Goal: Task Accomplishment & Management: Use online tool/utility

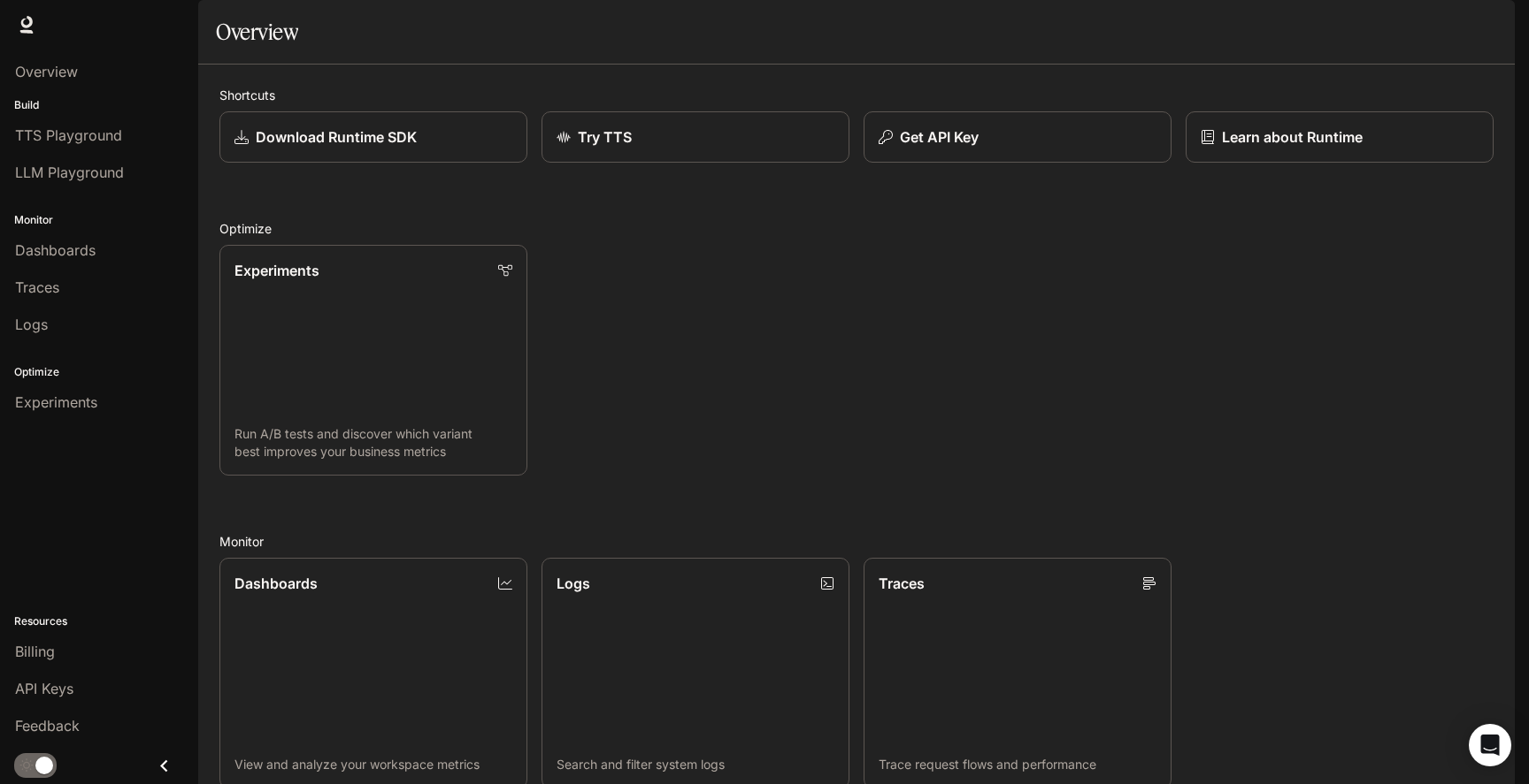
click at [1492, 17] on icon "button" at bounding box center [1489, 24] width 15 height 15
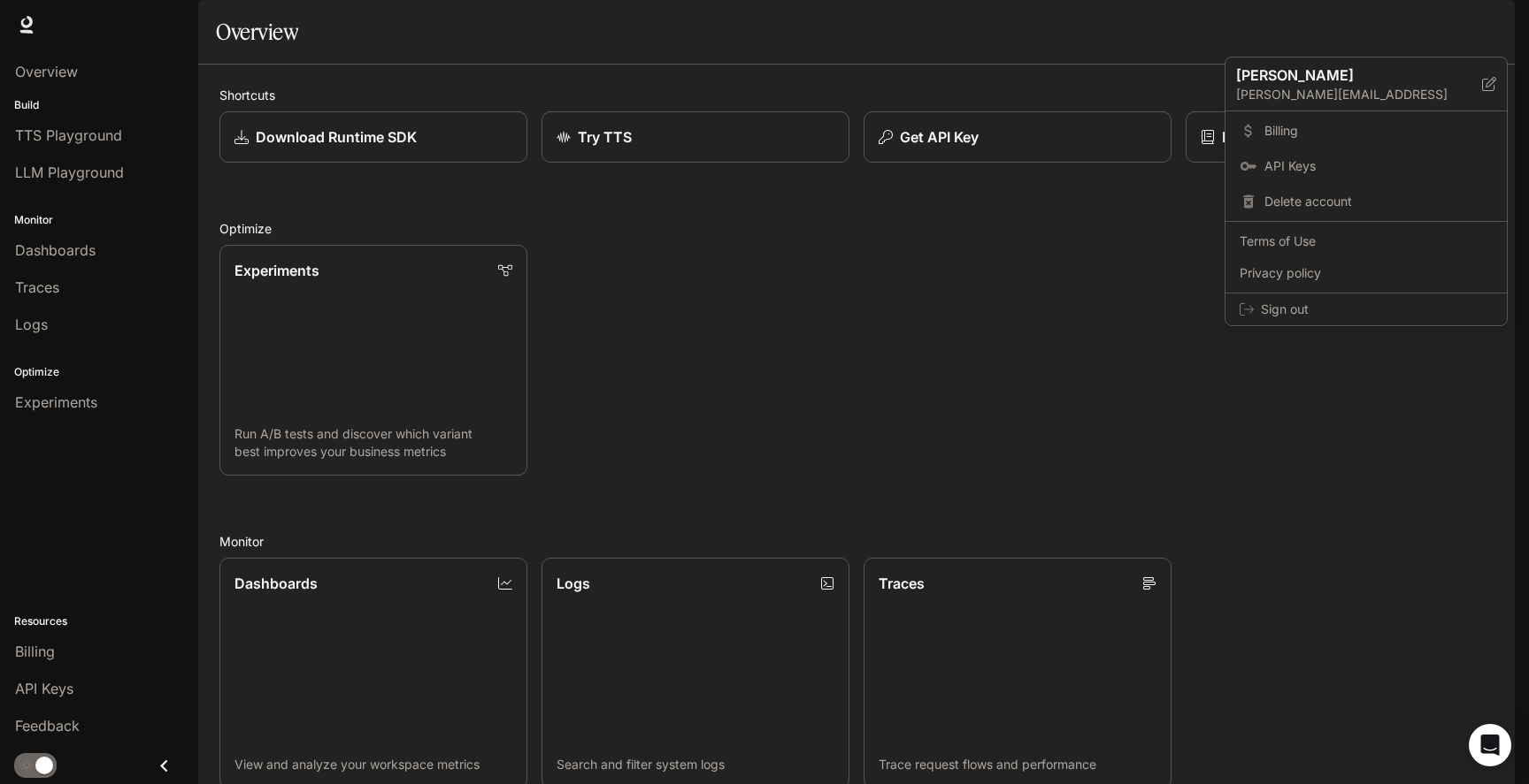
click at [1492, 17] on div at bounding box center [764, 392] width 1529 height 784
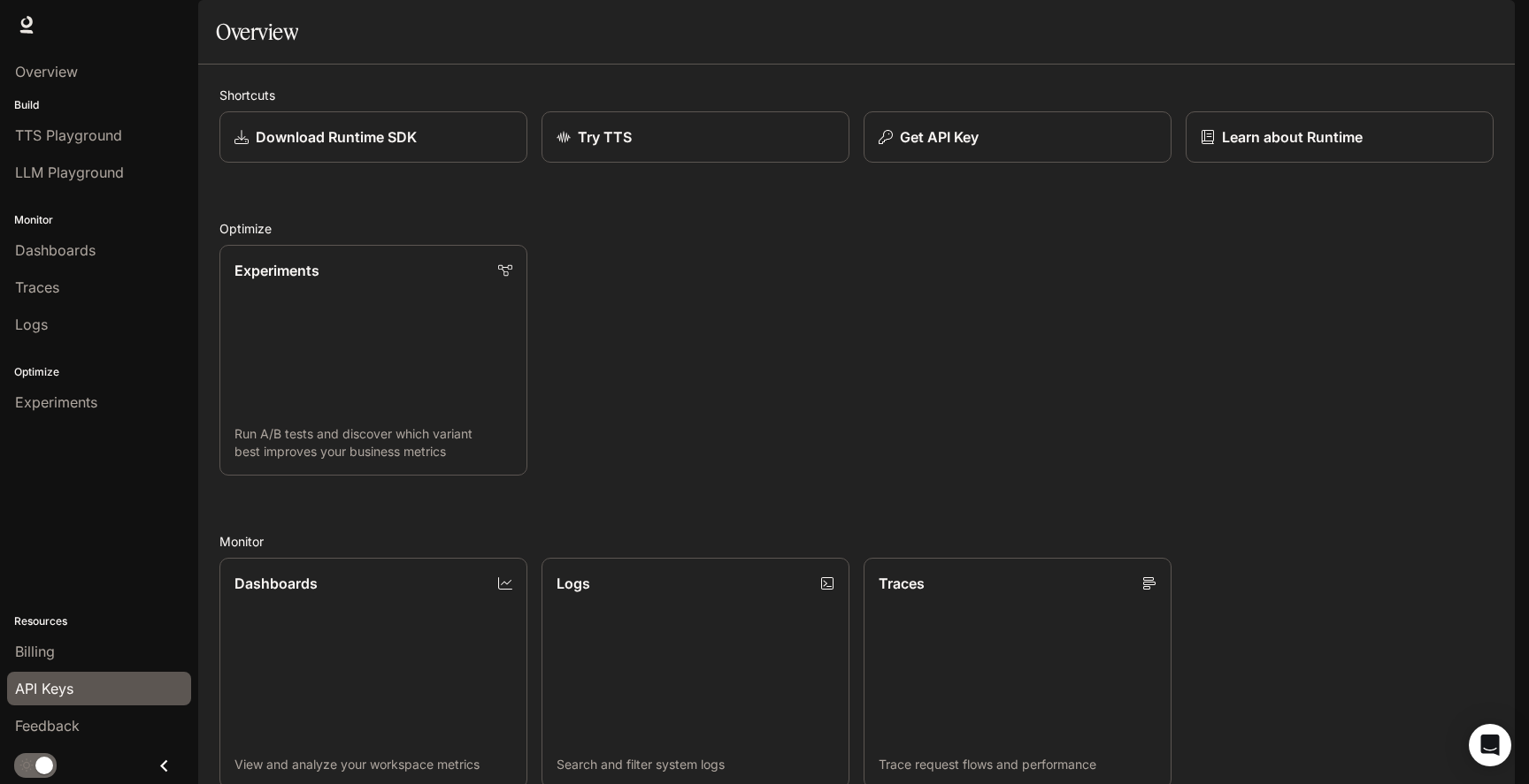
click at [54, 695] on span "API Keys" at bounding box center [45, 689] width 58 height 21
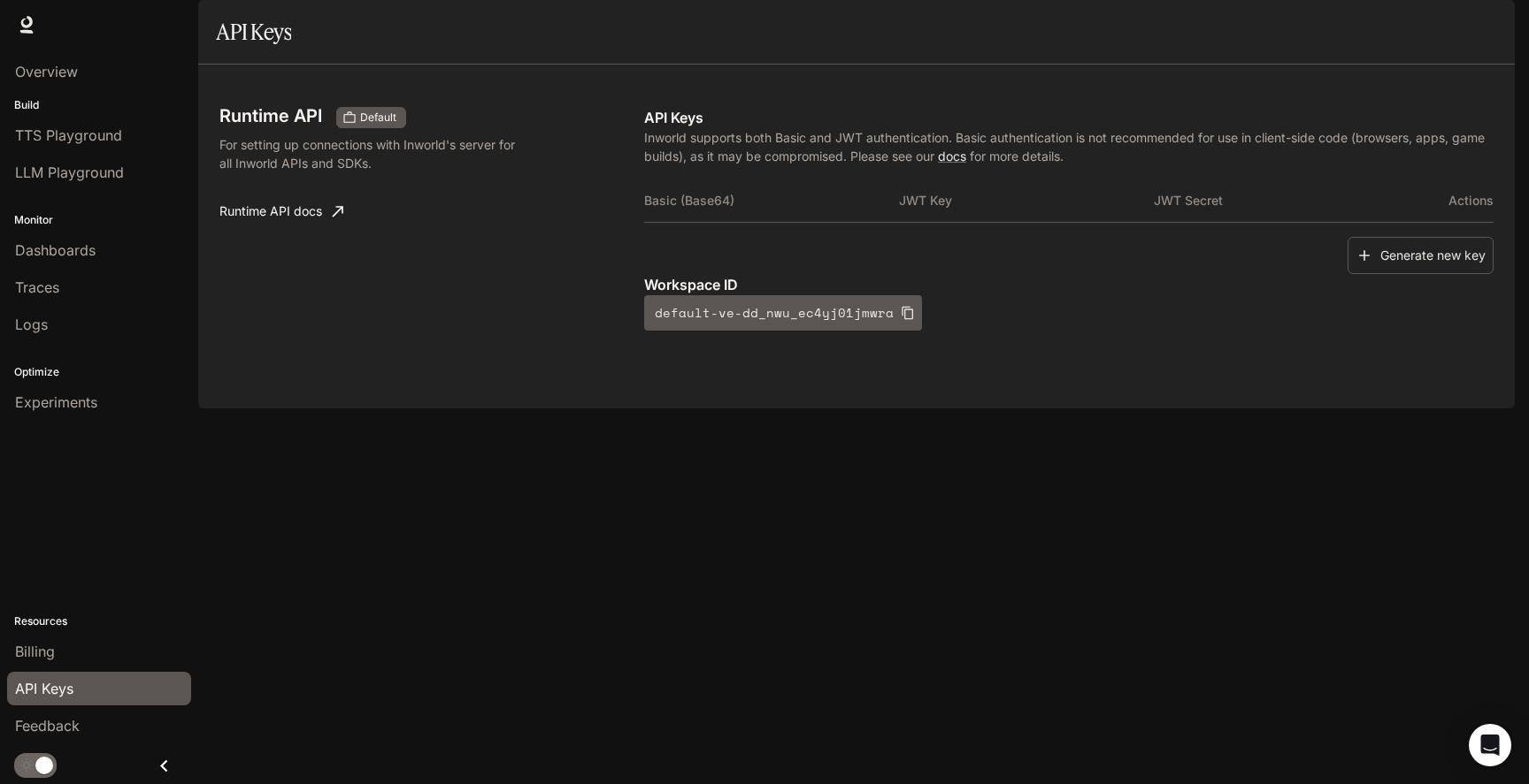
click at [844, 237] on div "Basic (Base64) JWT Key JWT Secret Actions" at bounding box center [1068, 207] width 849 height 57
click at [1388, 275] on button "Generate new key" at bounding box center [1420, 256] width 146 height 38
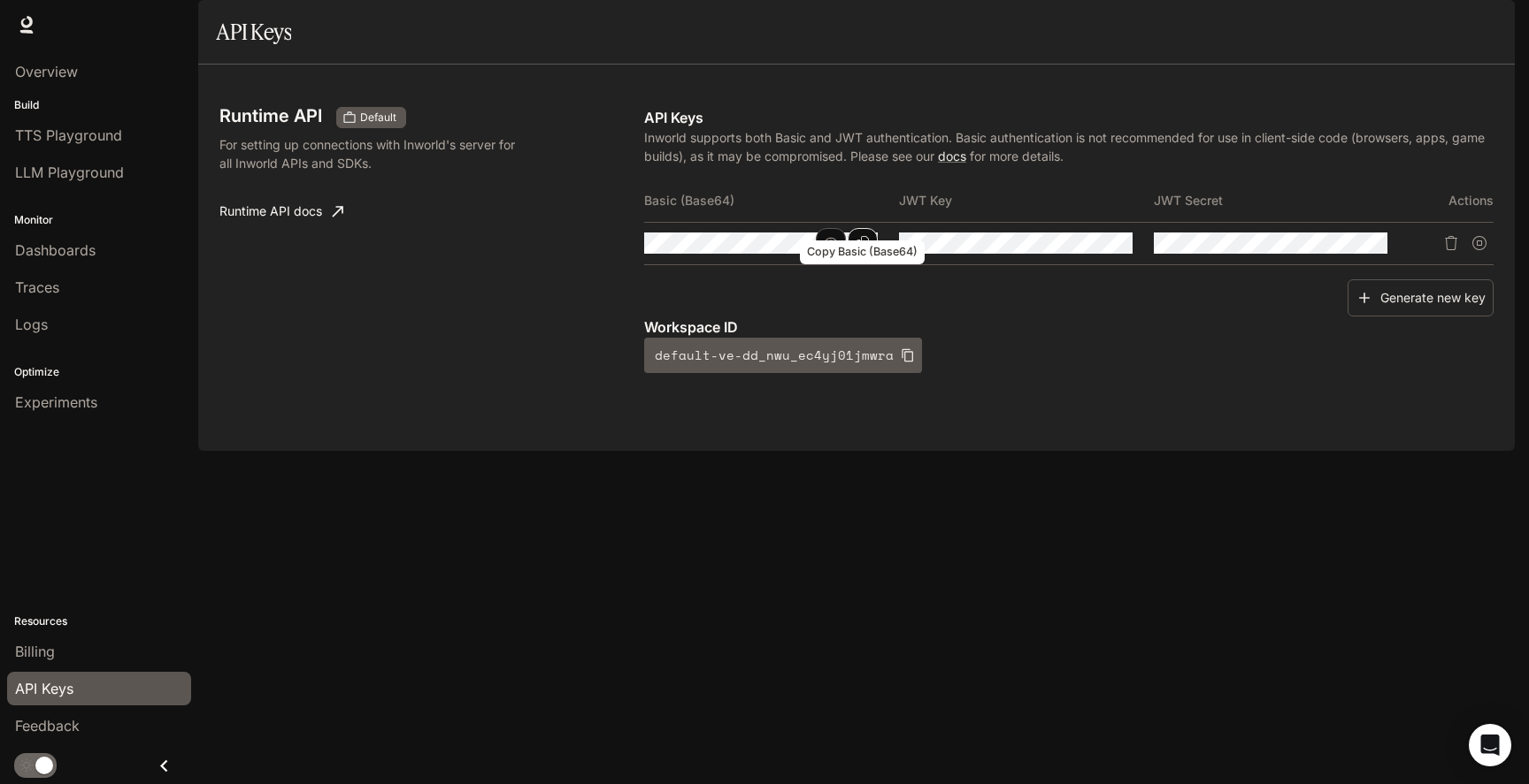
click at [862, 250] on icon "Copy Basic (Base64)" at bounding box center [862, 243] width 15 height 15
click at [98, 145] on span "TTS Playground" at bounding box center [69, 136] width 107 height 21
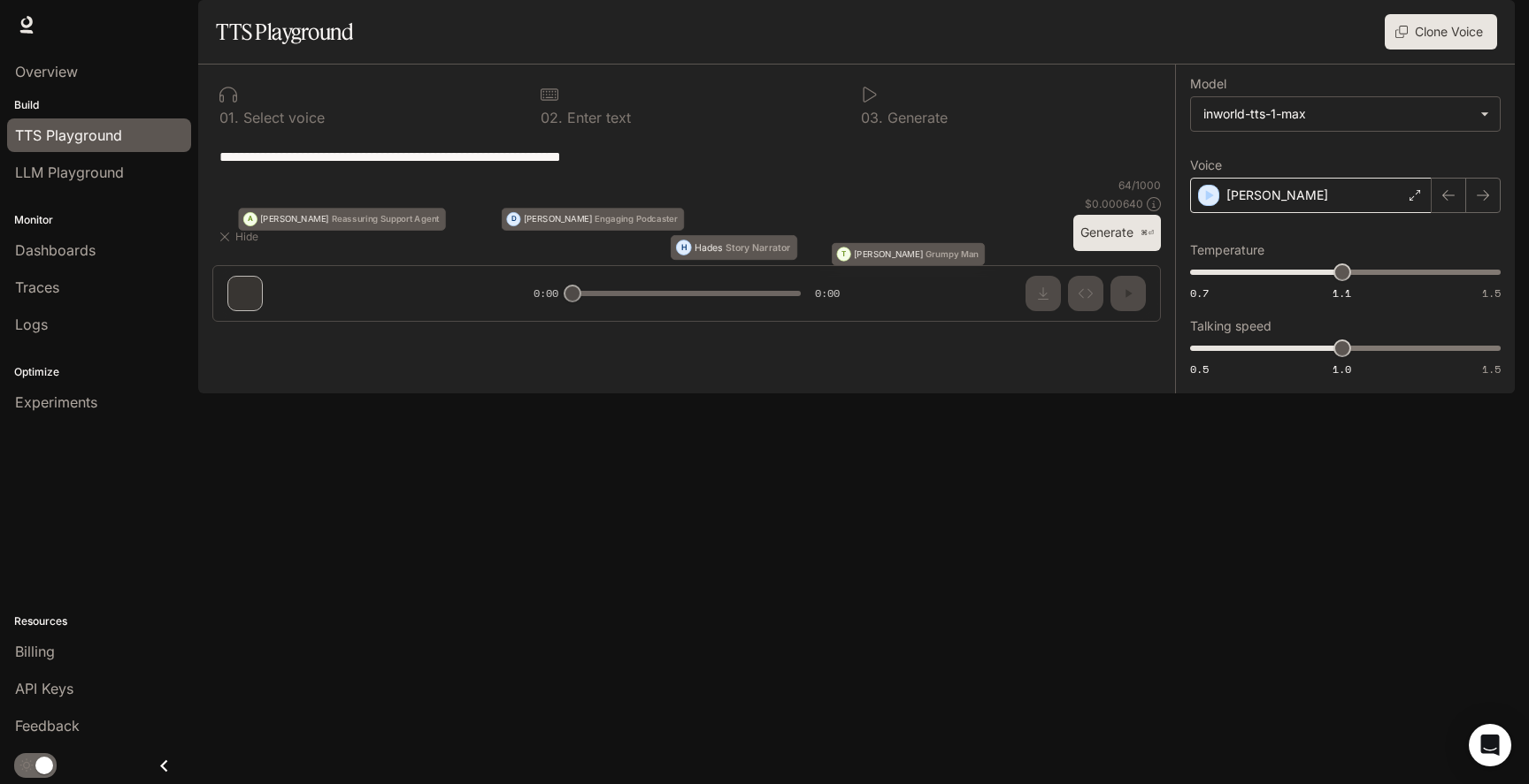
click at [1413, 201] on icon at bounding box center [1415, 195] width 11 height 11
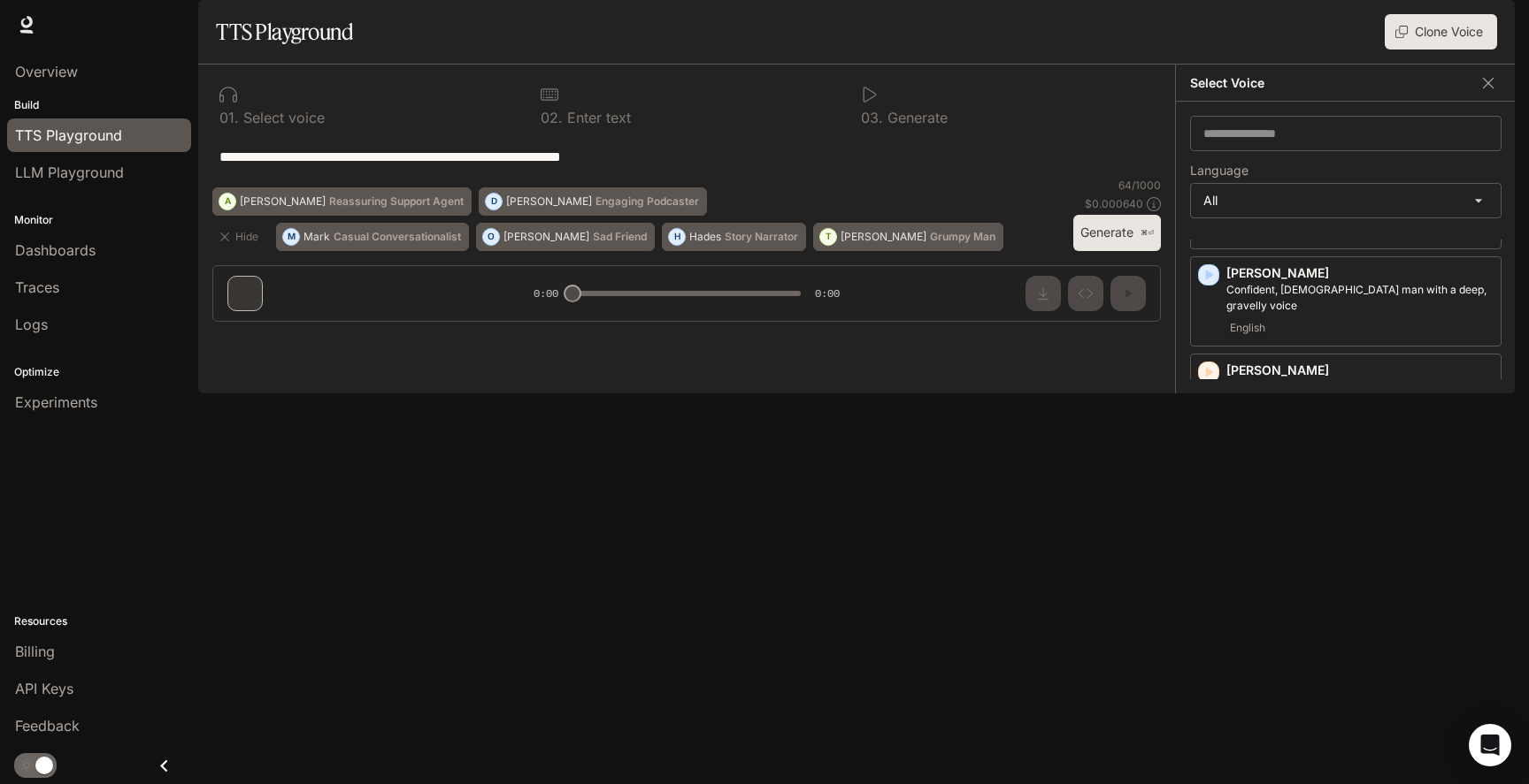
scroll to position [4130, 0]
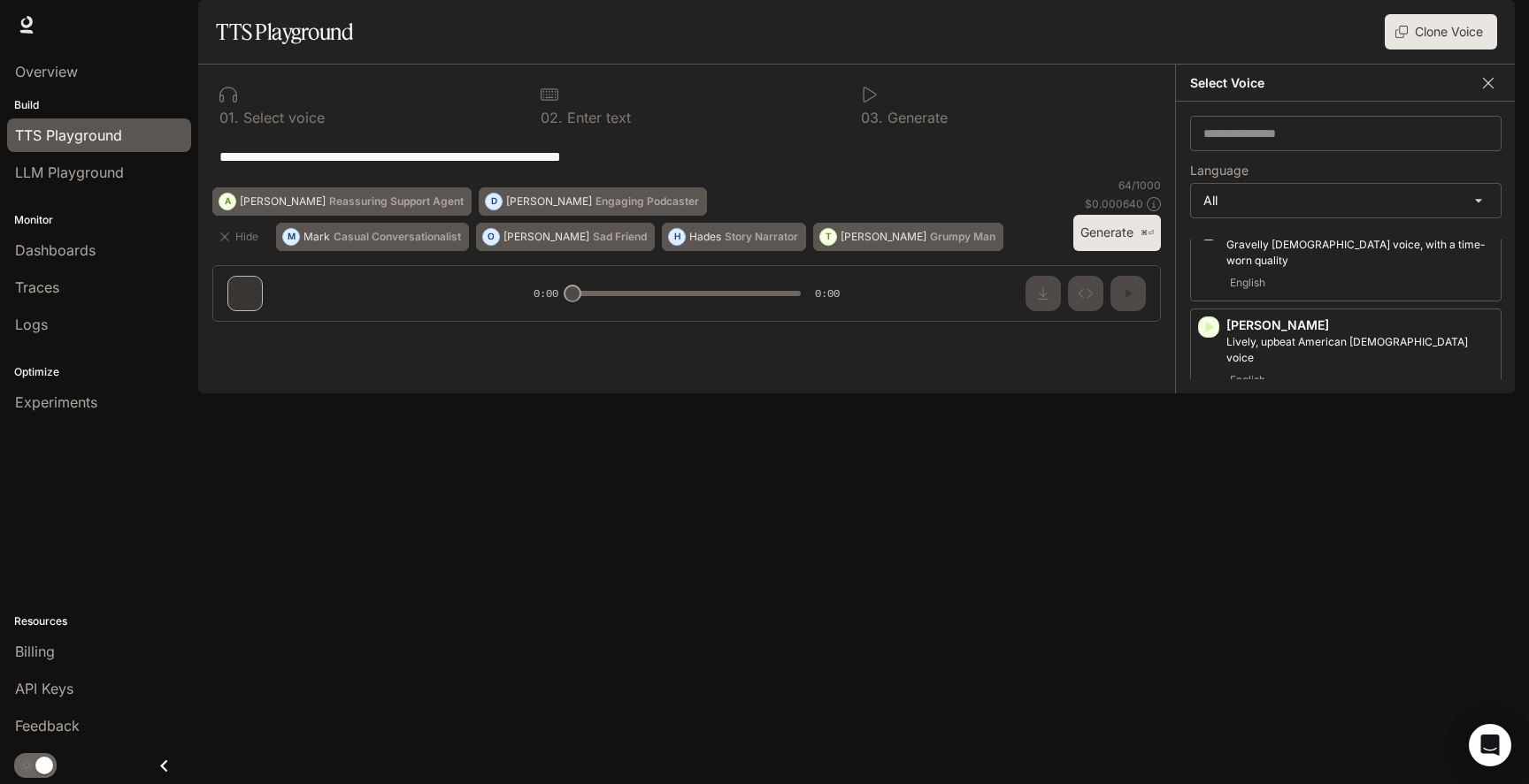
click at [1484, 87] on icon "button" at bounding box center [1487, 81] width 11 height 11
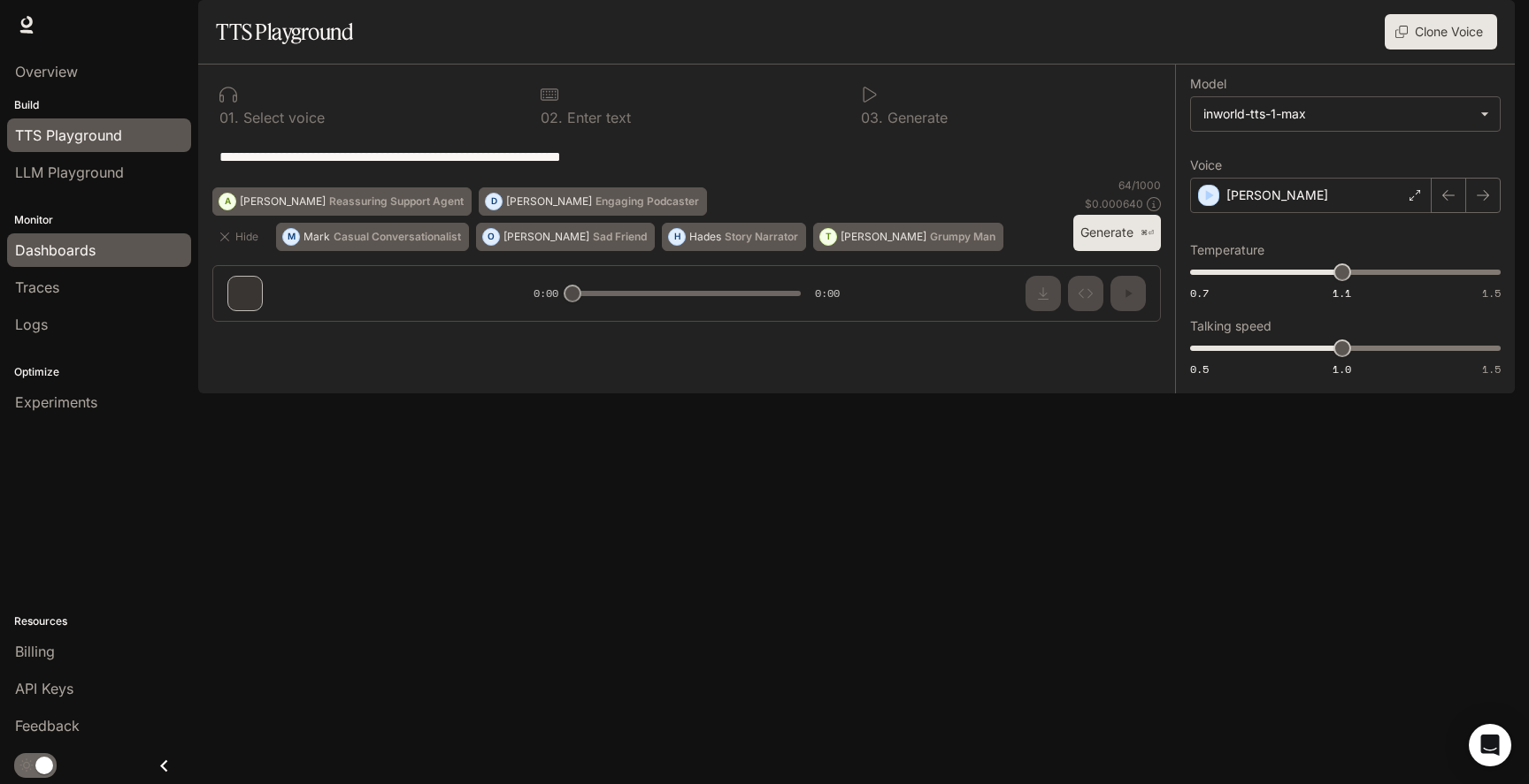
click at [87, 259] on span "Dashboards" at bounding box center [55, 250] width 80 height 21
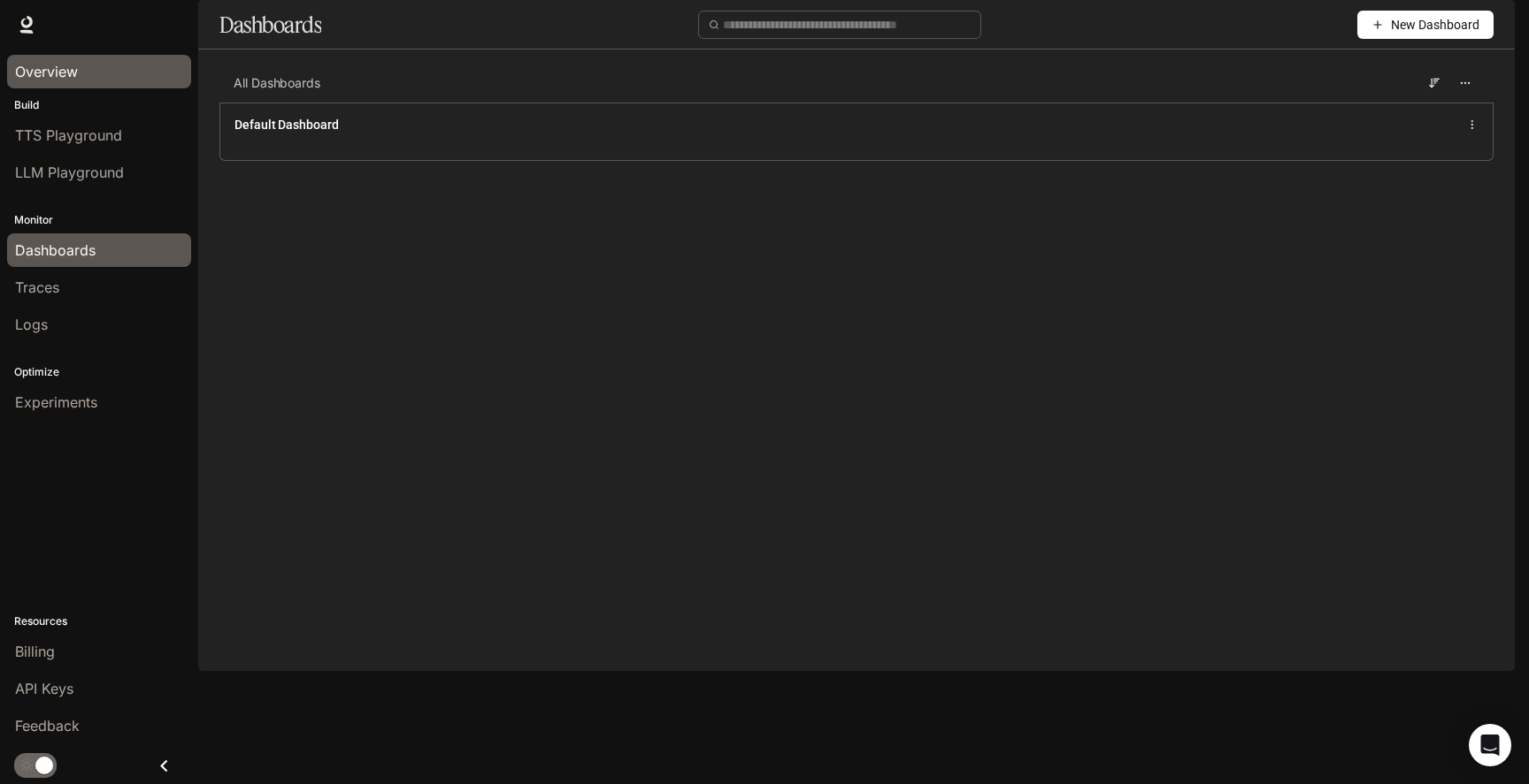
click at [52, 82] on link "Overview" at bounding box center [99, 72] width 184 height 34
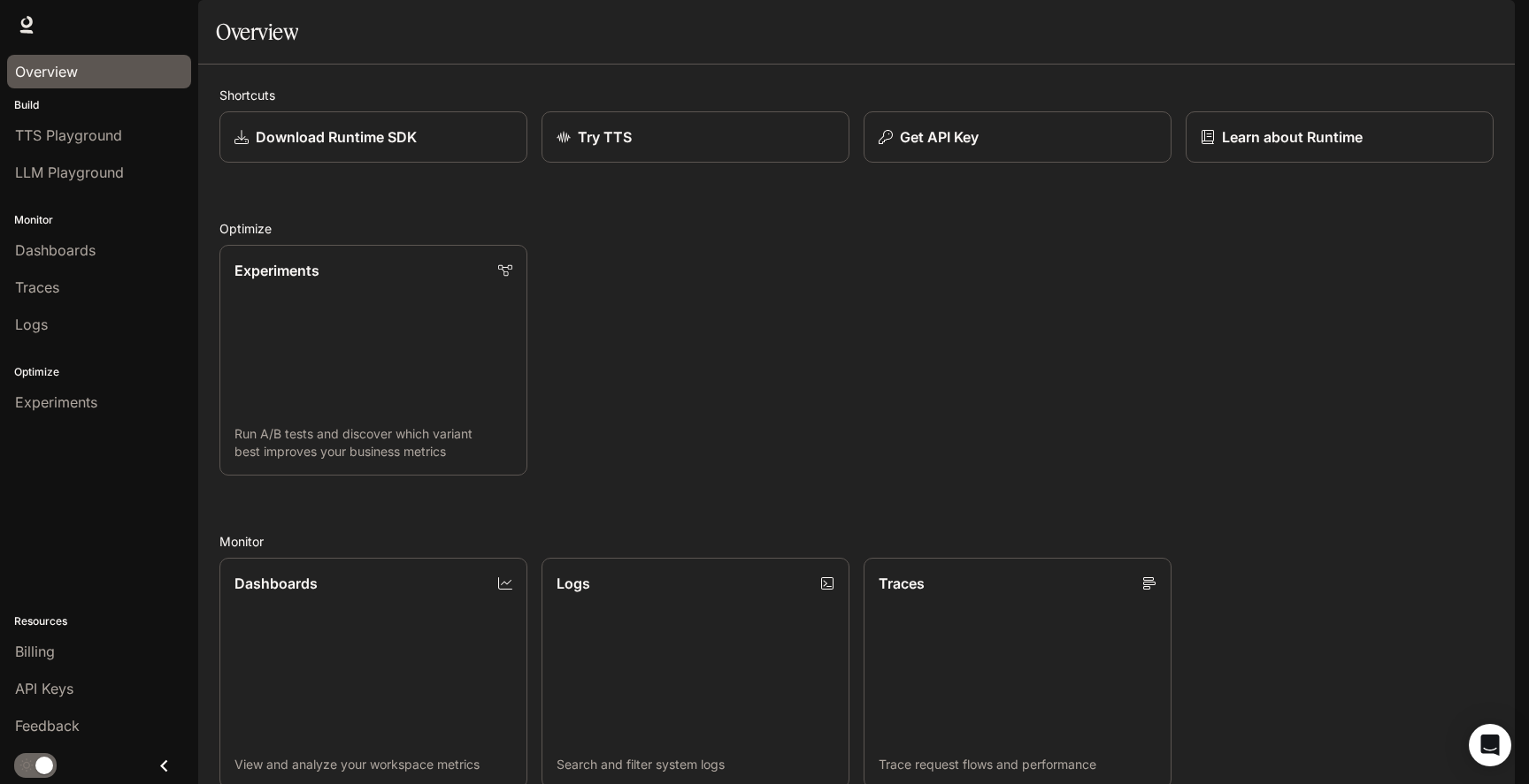
click at [63, 154] on li "LLM Playground" at bounding box center [99, 172] width 198 height 37
click at [60, 148] on link "TTS Playground" at bounding box center [99, 135] width 184 height 34
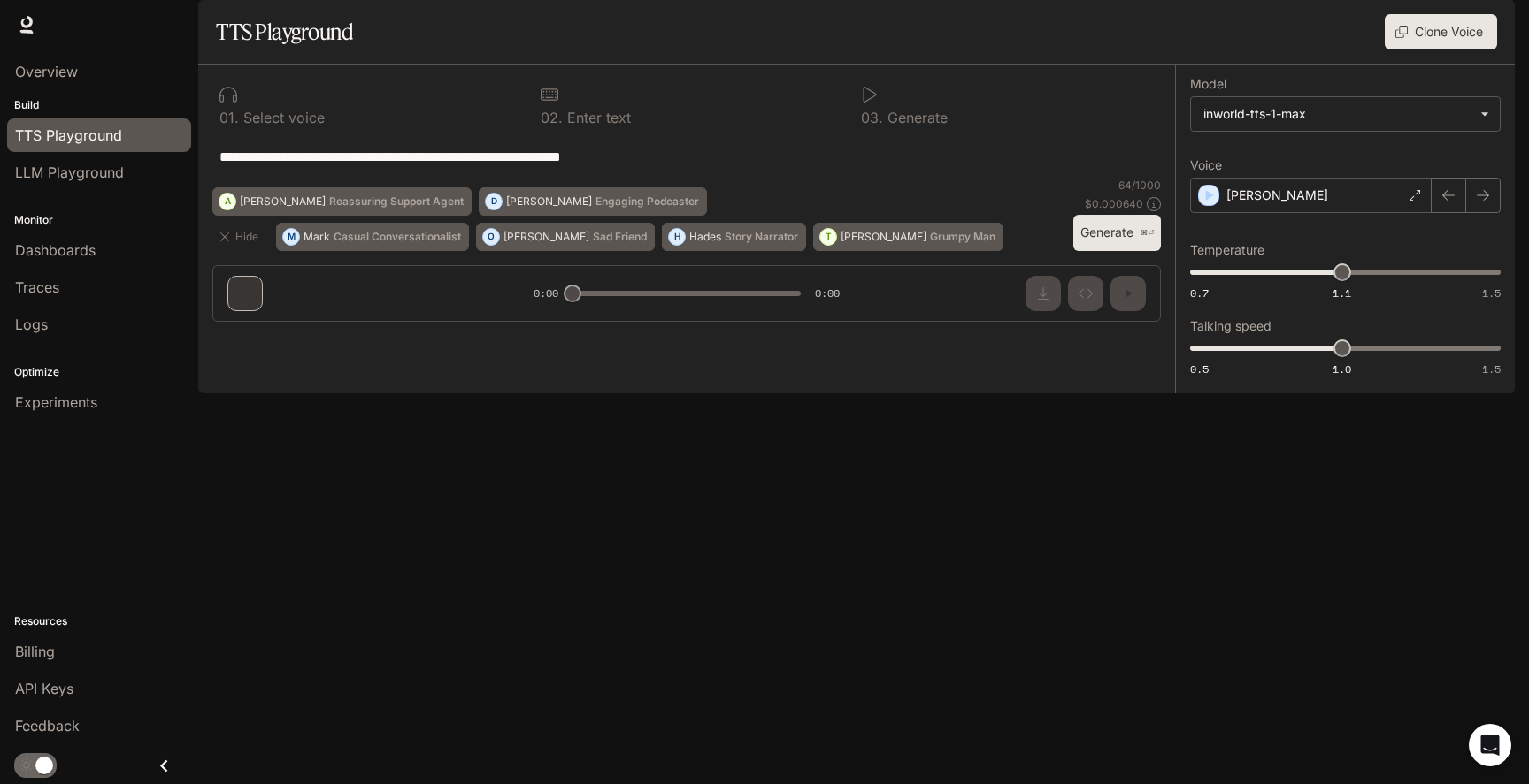
click at [866, 103] on icon at bounding box center [871, 94] width 14 height 16
click at [661, 177] on div "**********" at bounding box center [686, 157] width 948 height 43
click at [1092, 251] on button "Generate ⌘⏎" at bounding box center [1117, 233] width 87 height 36
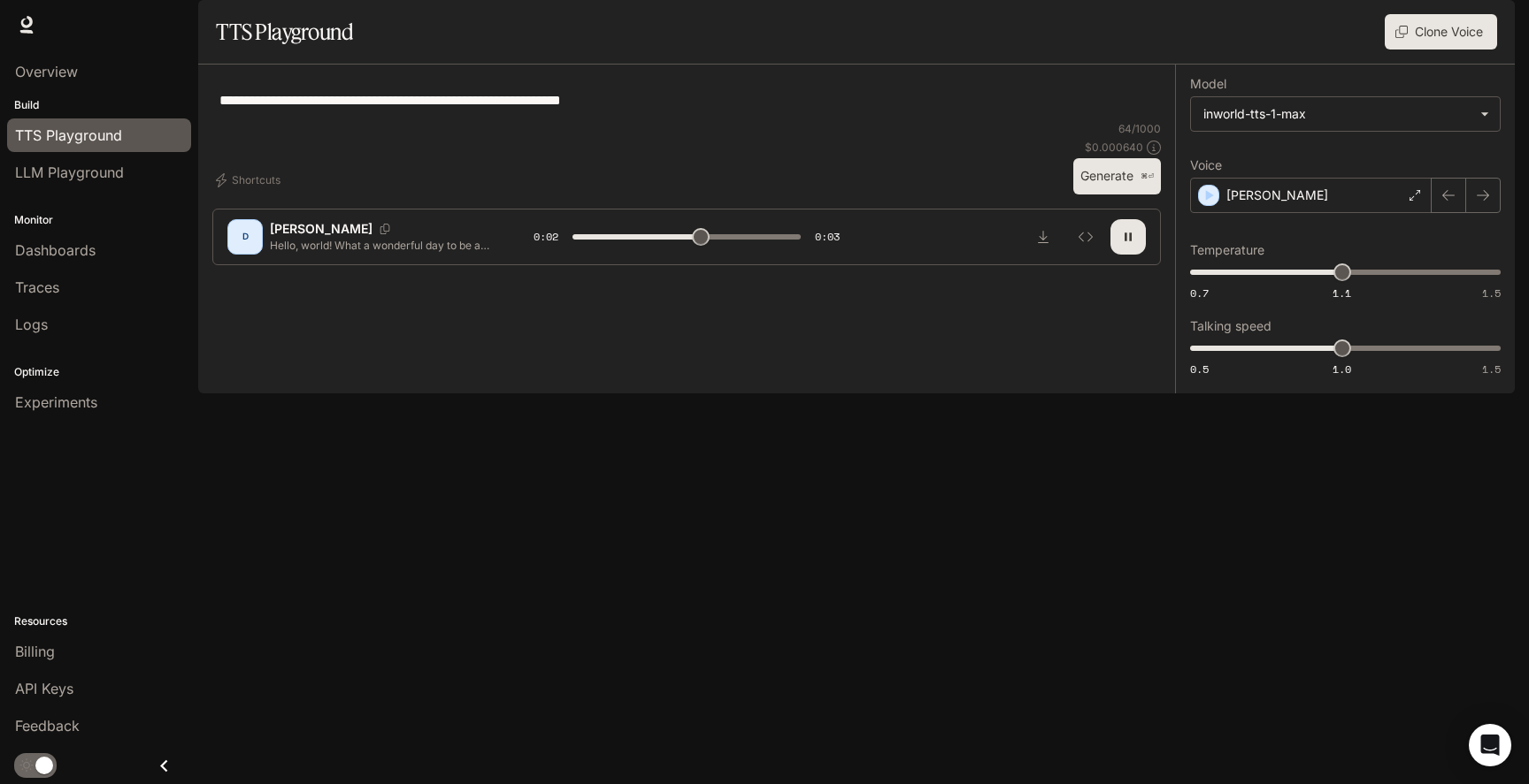
click at [784, 121] on div "**********" at bounding box center [686, 100] width 948 height 43
type input "*"
